Goal: Navigation & Orientation: Find specific page/section

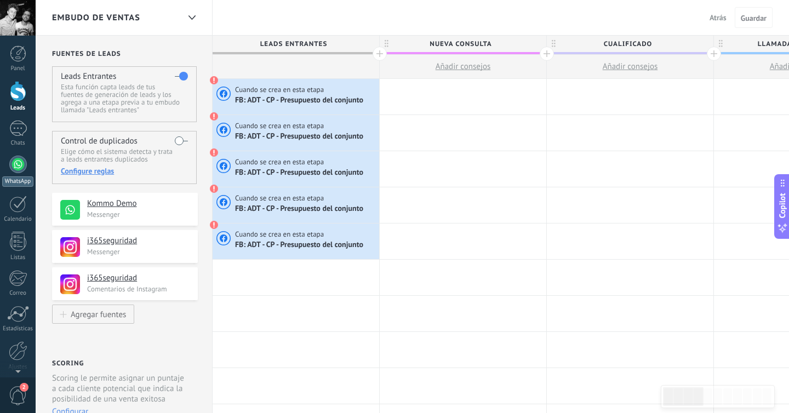
click at [15, 170] on div at bounding box center [18, 165] width 18 height 18
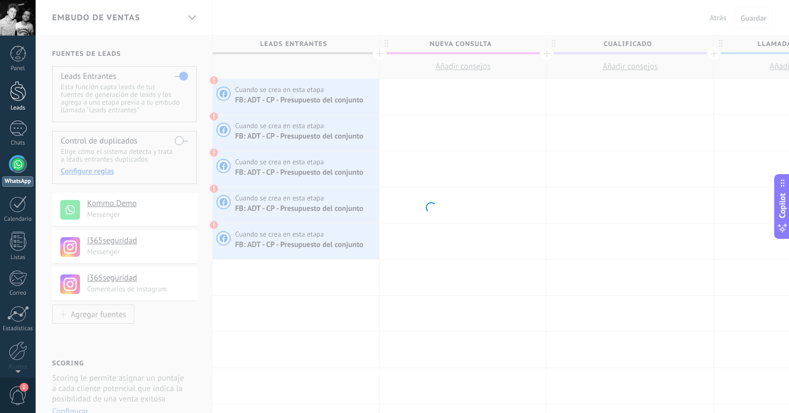
click at [17, 95] on div at bounding box center [18, 91] width 16 height 20
